Goal: Information Seeking & Learning: Learn about a topic

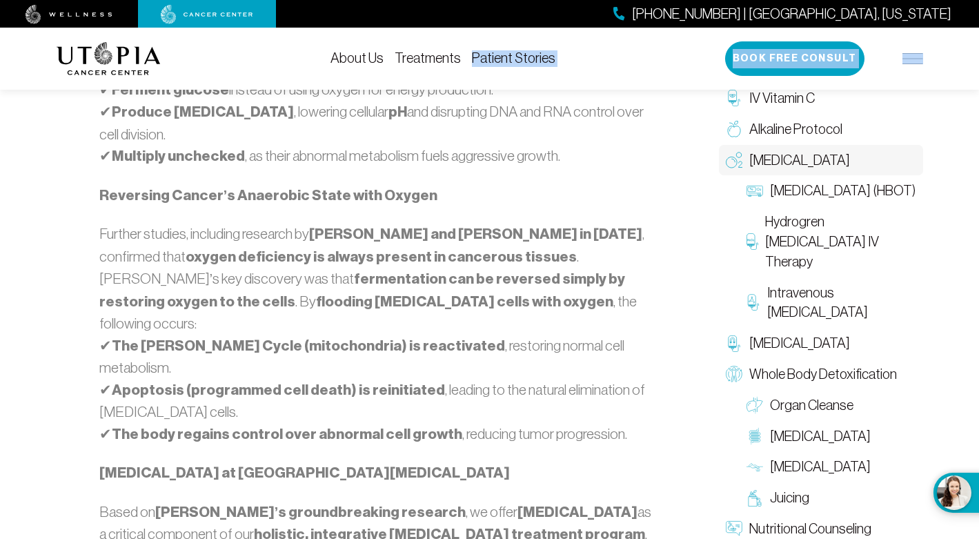
scroll to position [768, 0]
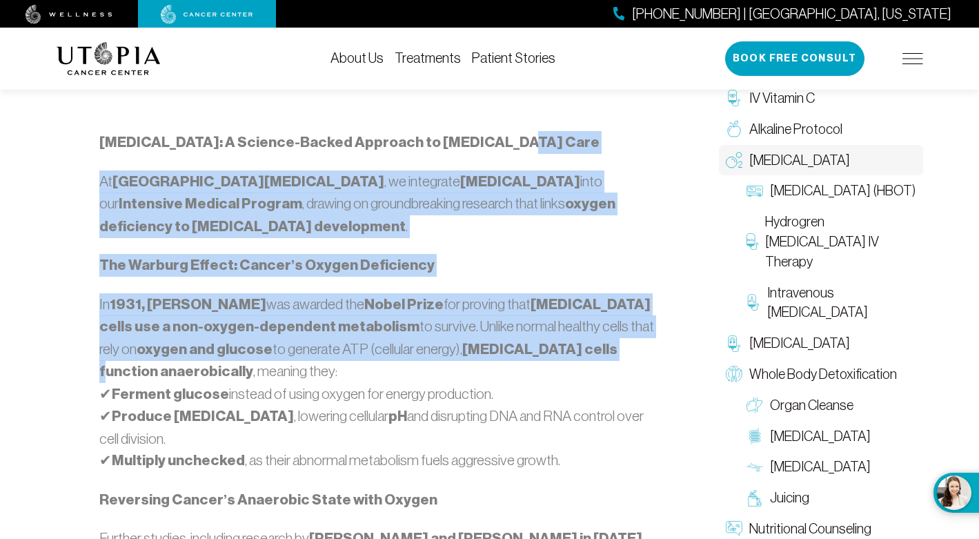
drag, startPoint x: 102, startPoint y: 415, endPoint x: 511, endPoint y: 332, distance: 417.2
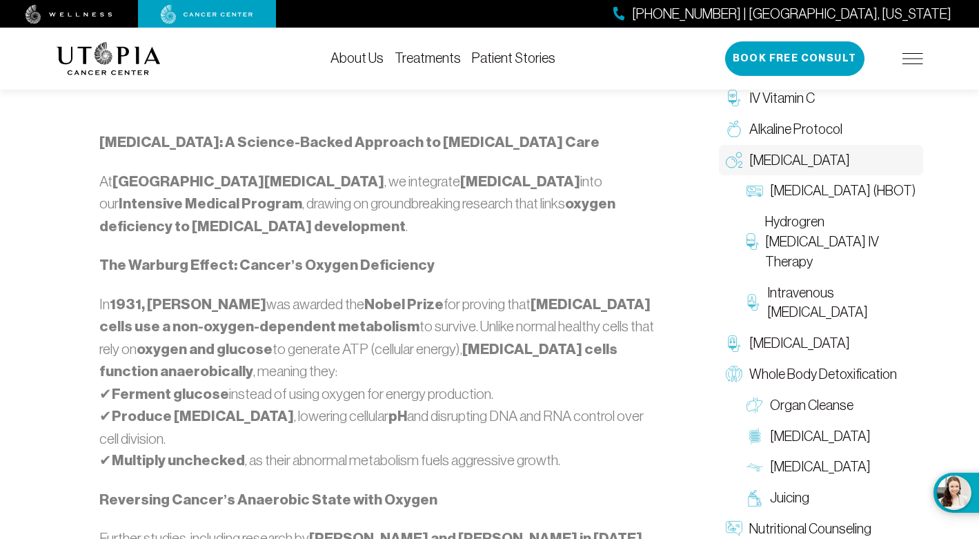
drag, startPoint x: 81, startPoint y: 121, endPoint x: 94, endPoint y: 130, distance: 16.3
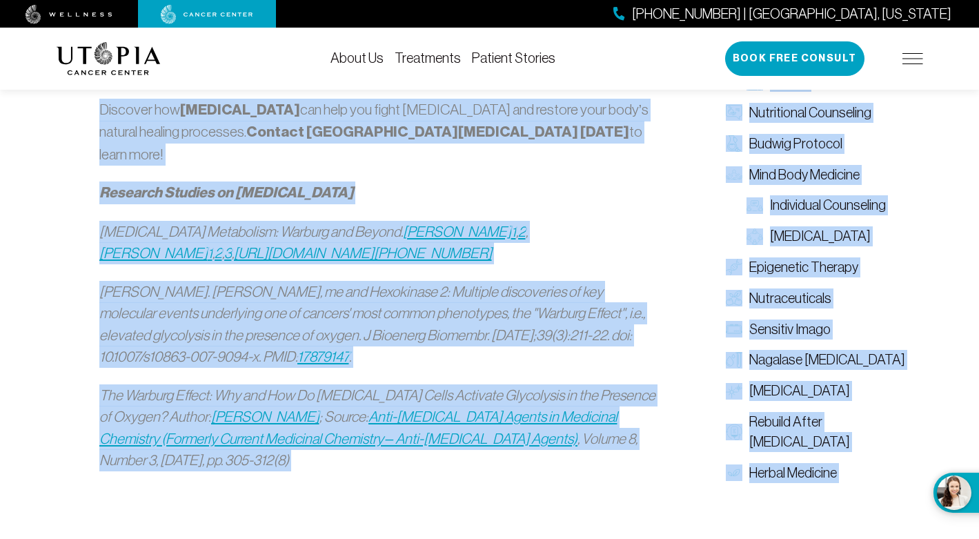
scroll to position [1745, 0]
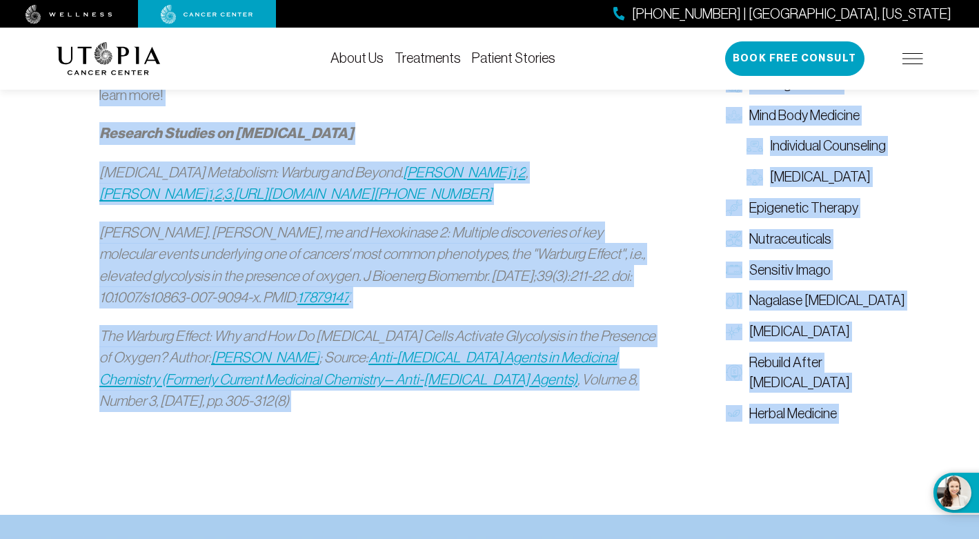
drag, startPoint x: 100, startPoint y: 139, endPoint x: 516, endPoint y: 368, distance: 474.8
copy div "Loremi Dolorsi: A Consect-Adipis Elitsedd ei Tempor Inci Ut Labore Etdolo Magna…"
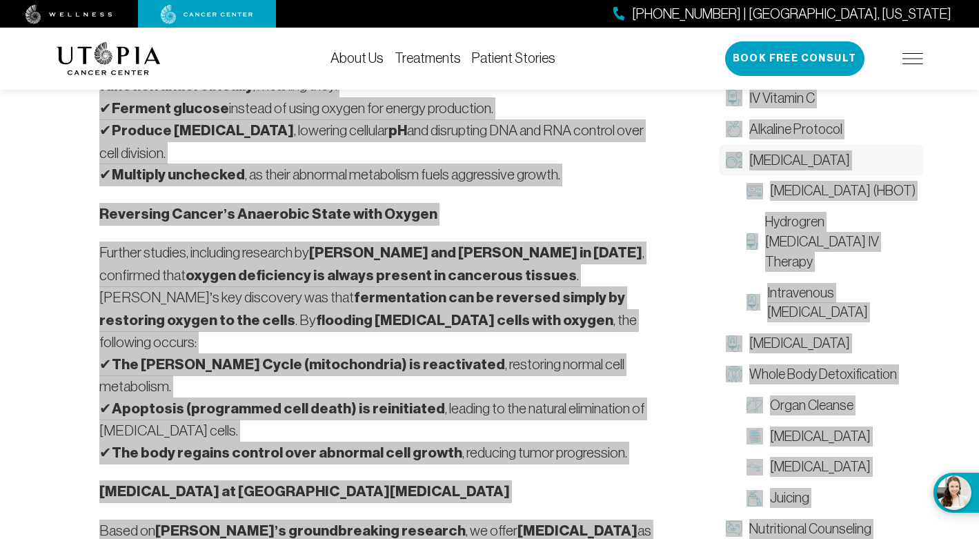
scroll to position [1077, 0]
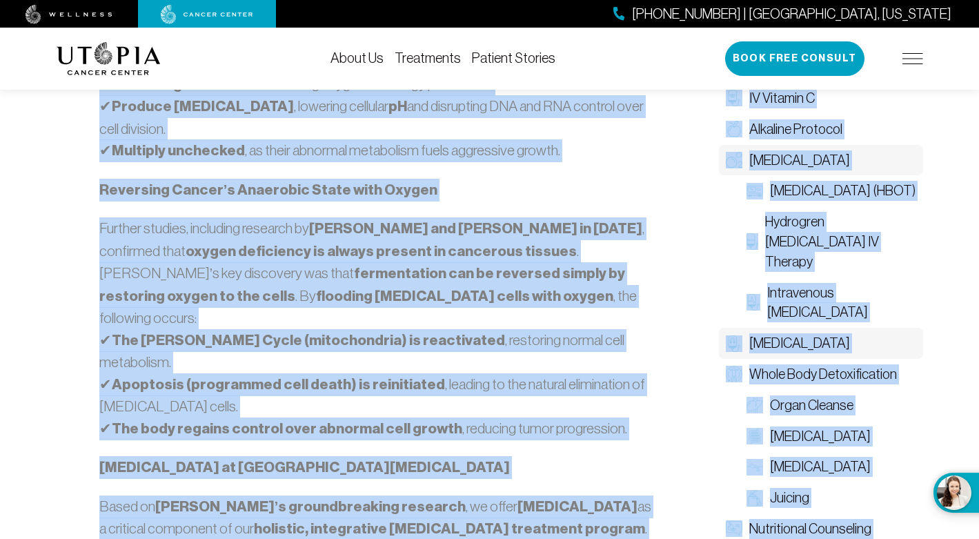
click at [807, 343] on span "[MEDICAL_DATA]" at bounding box center [799, 343] width 101 height 20
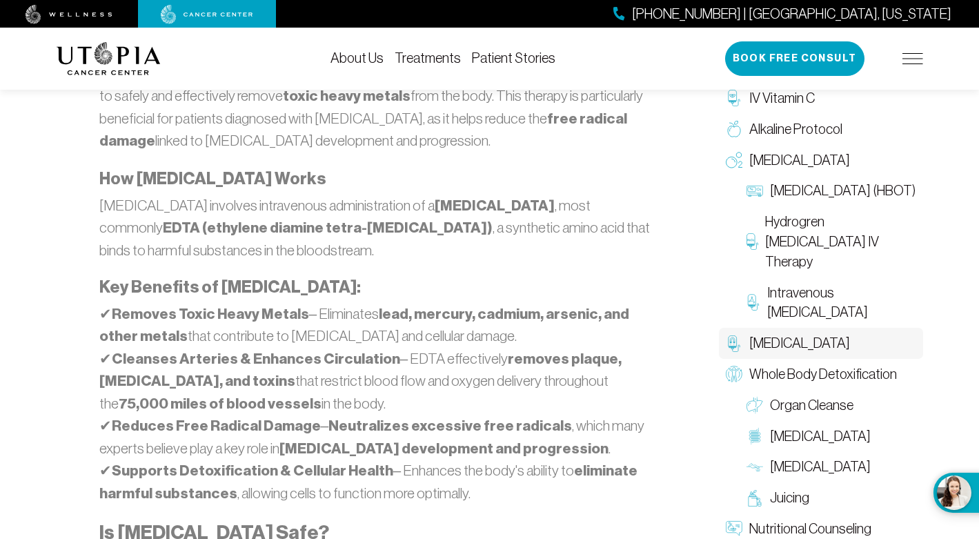
scroll to position [889, 0]
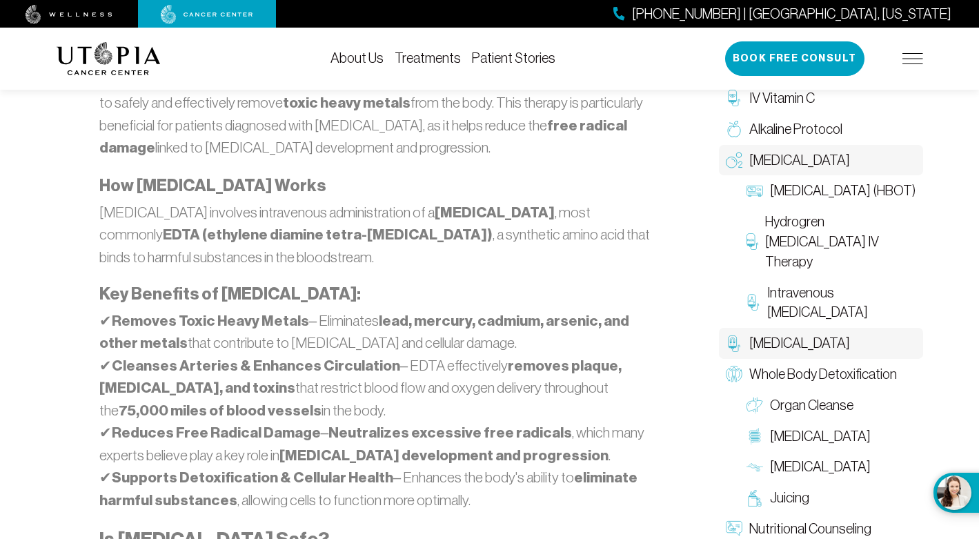
click at [779, 158] on span "[MEDICAL_DATA]" at bounding box center [799, 160] width 101 height 20
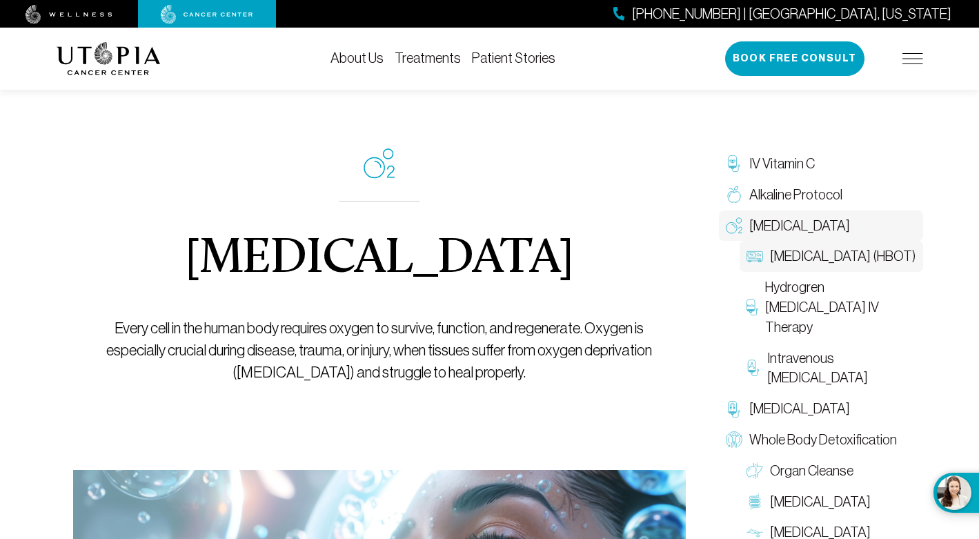
click at [813, 266] on span "[MEDICAL_DATA] (HBOT)" at bounding box center [843, 256] width 146 height 20
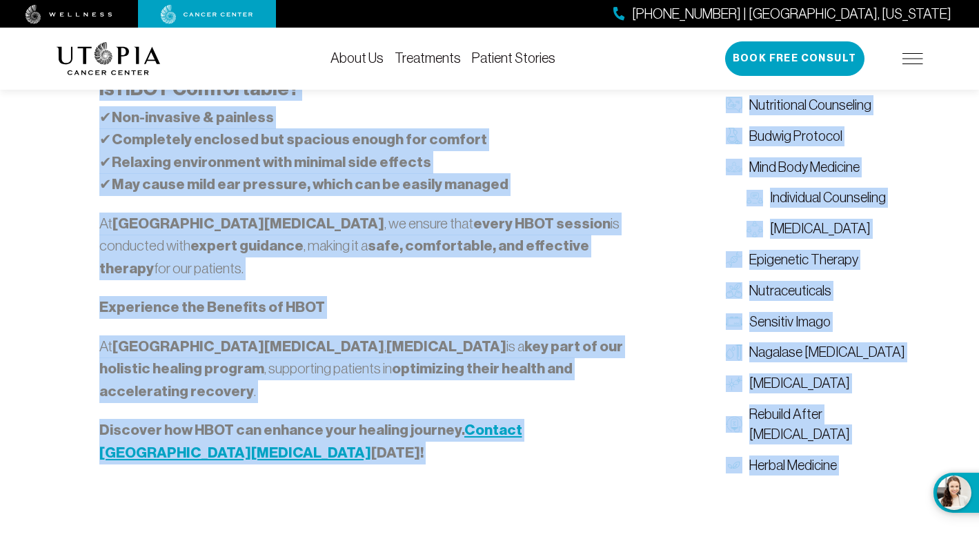
scroll to position [2056, 0]
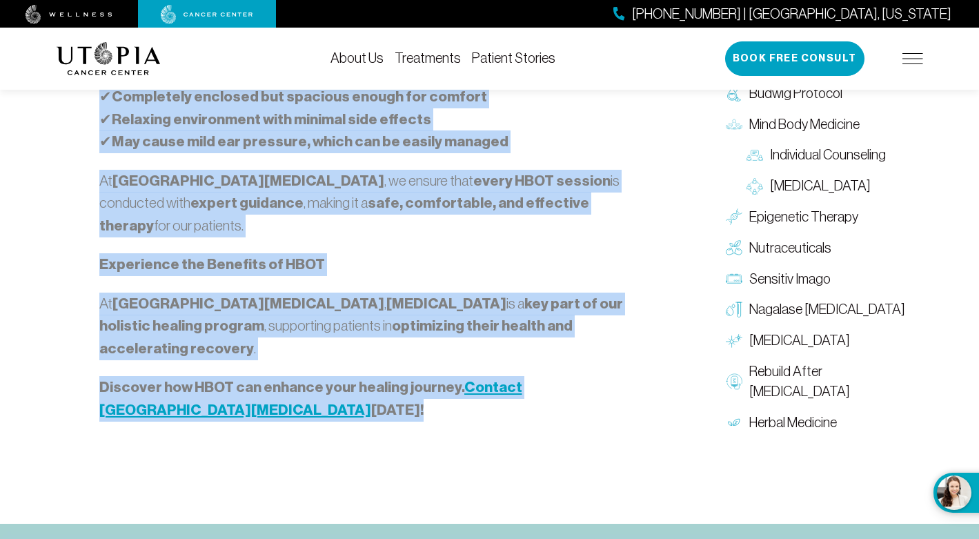
drag, startPoint x: 99, startPoint y: 334, endPoint x: 543, endPoint y: 348, distance: 444.5
copy div "Loremipsum Dolors Ametcon (ADIP): E Seddoe Temporin ut Laboree Doloremagna ali …"
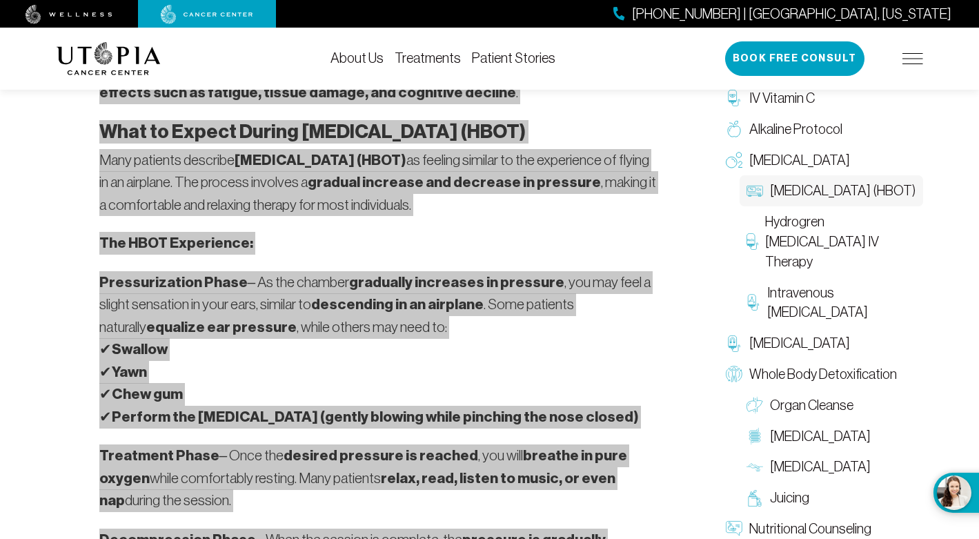
scroll to position [1476, 0]
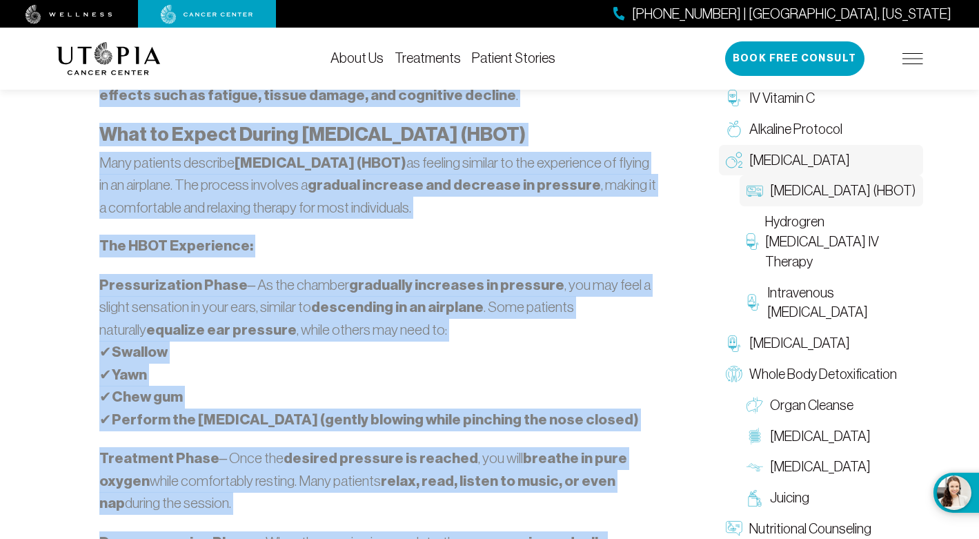
click at [780, 161] on span "[MEDICAL_DATA]" at bounding box center [799, 160] width 101 height 20
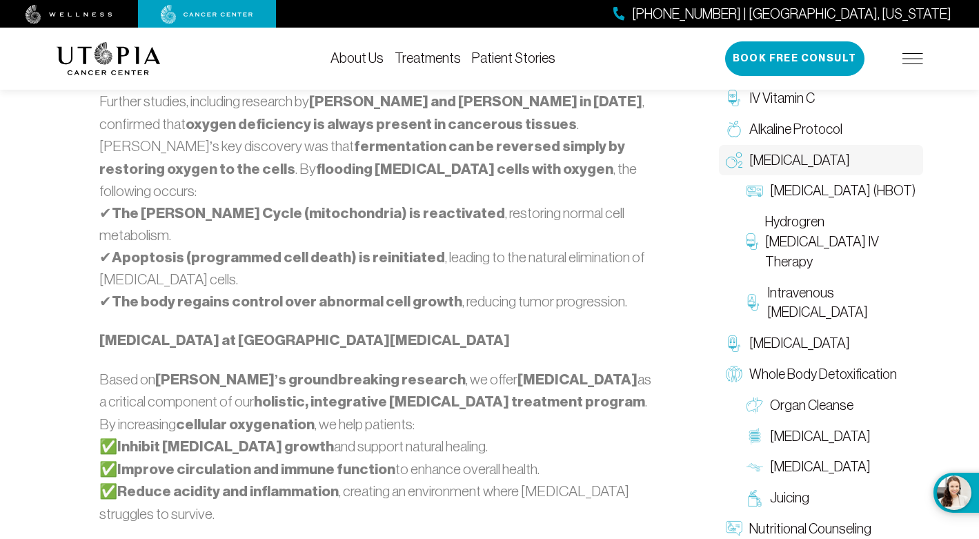
scroll to position [1195, 0]
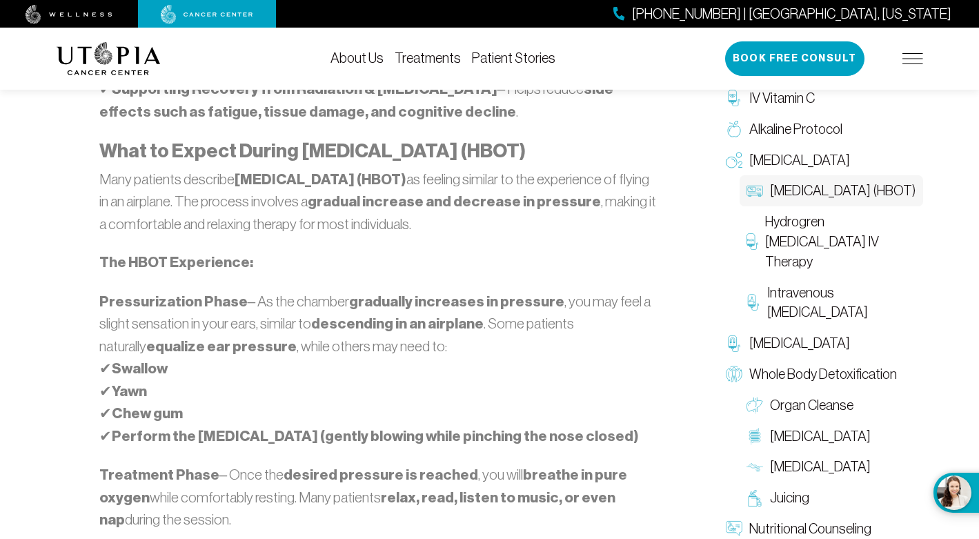
scroll to position [1476, 0]
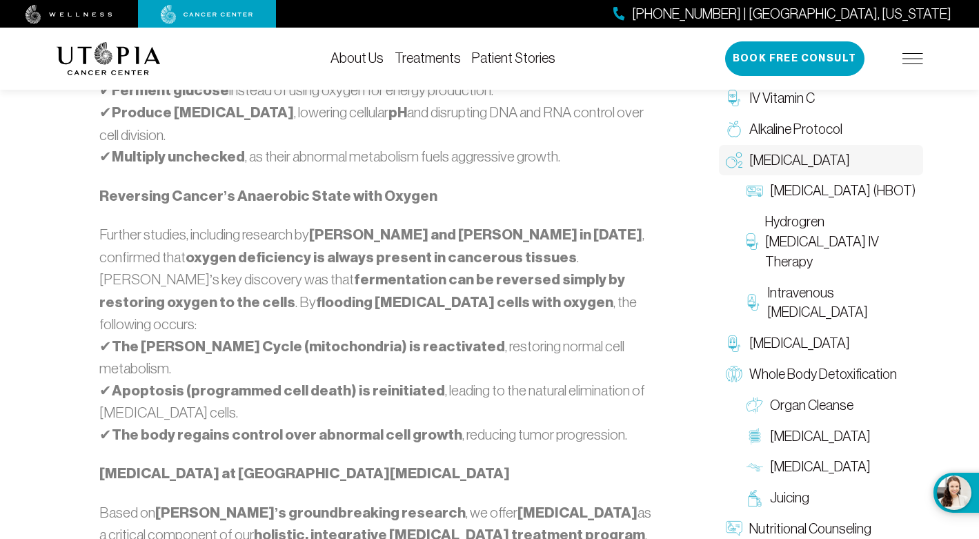
scroll to position [1077, 0]
